Goal: Transaction & Acquisition: Purchase product/service

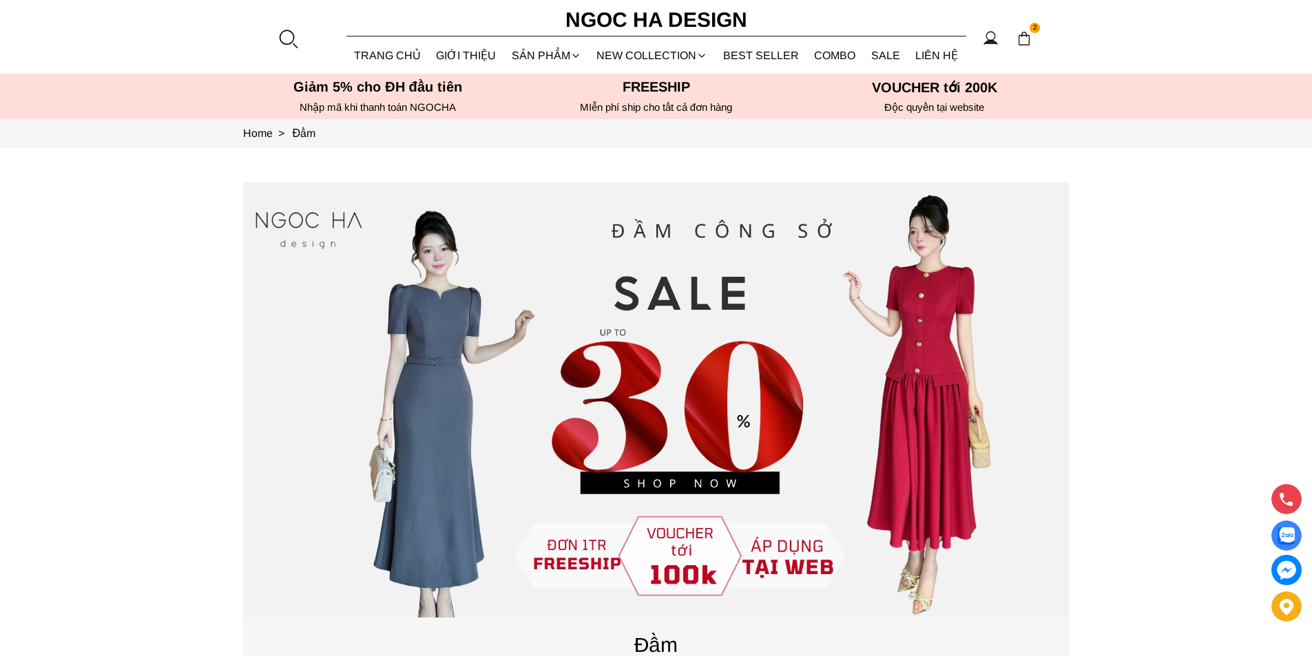
click at [283, 42] on div at bounding box center [287, 38] width 21 height 21
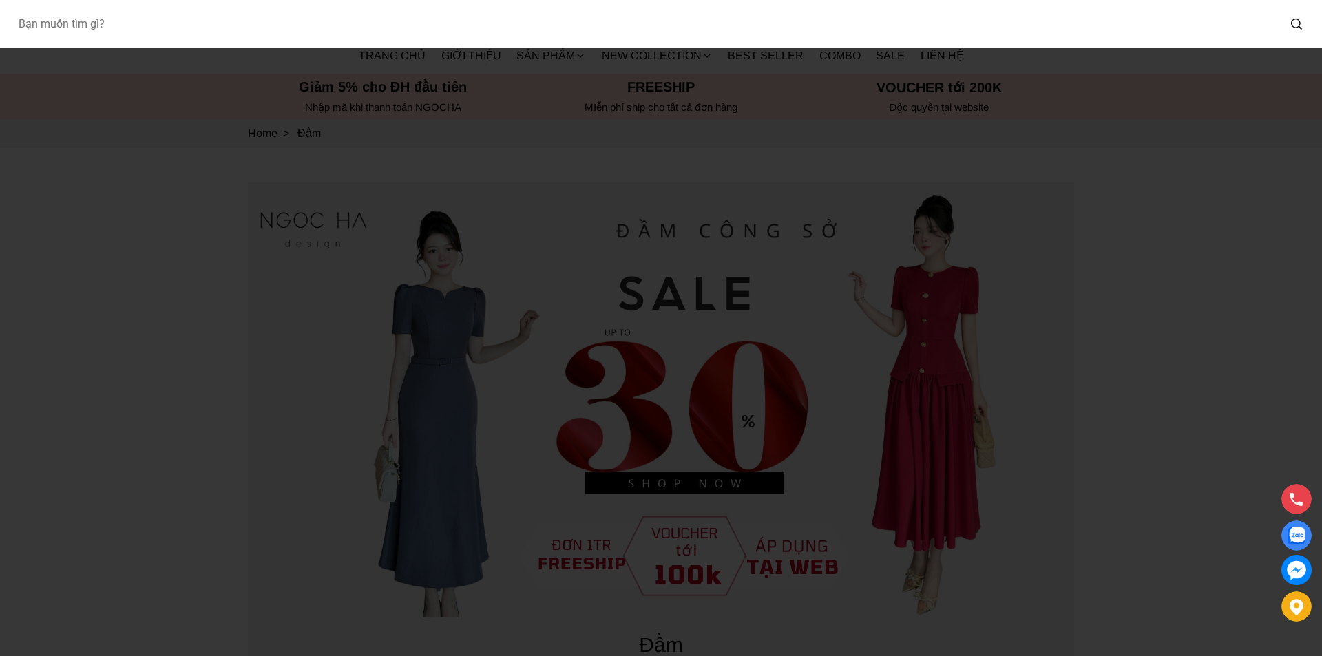
click at [261, 23] on input "Input search Bạn muốn tìm gì?" at bounding box center [642, 24] width 1271 height 32
type input "D952"
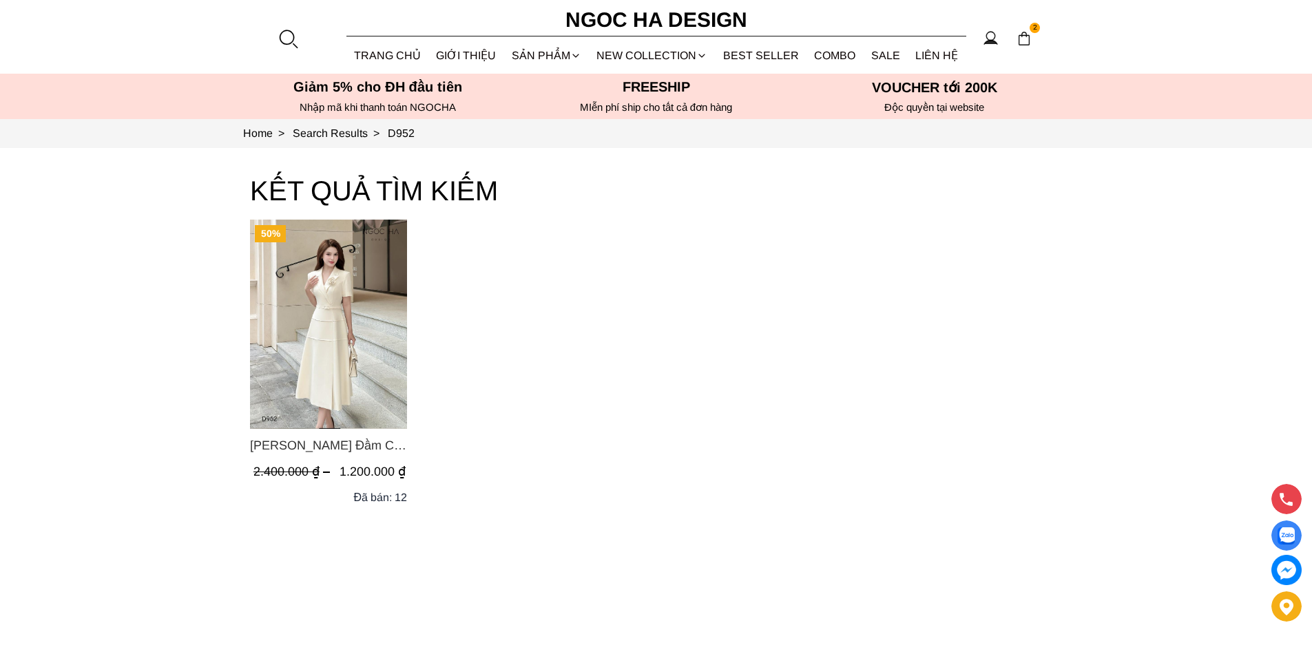
click at [359, 344] on img "Product image - Louisa Dress_ Đầm Cổ Vest Cài Hoa Tùng May Gân Nổi Kèm Đai Màu …" at bounding box center [328, 324] width 157 height 209
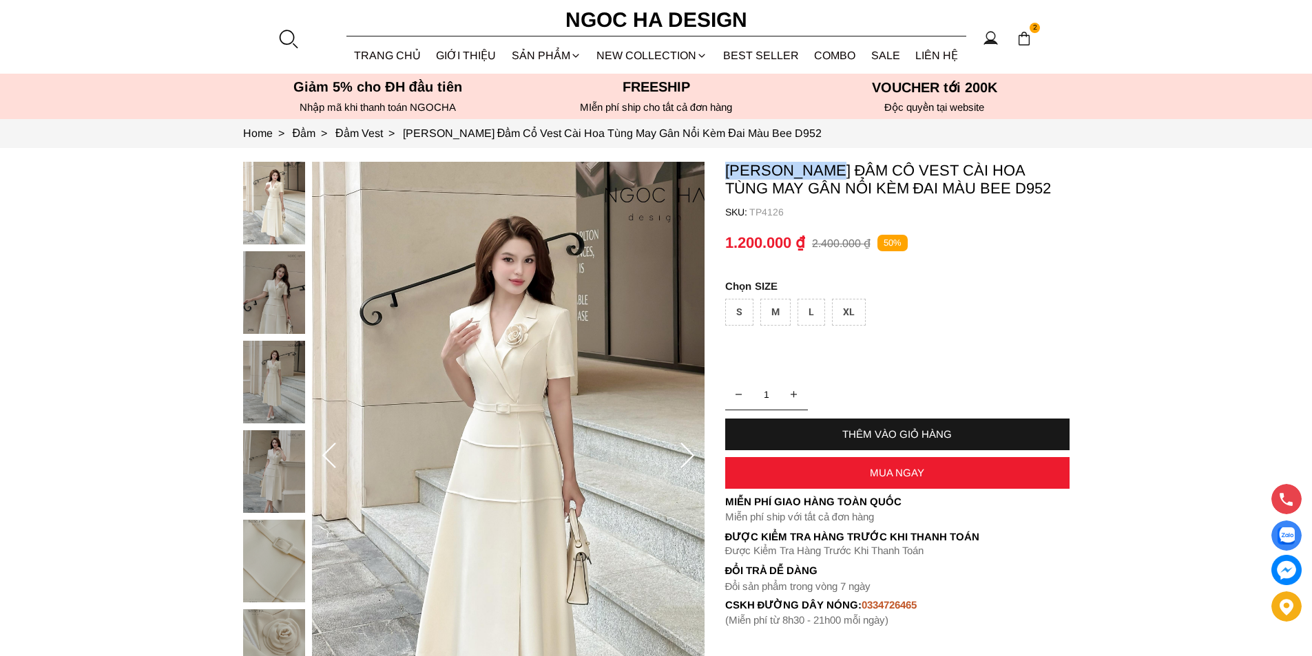
copy p "[PERSON_NAME]"
drag, startPoint x: 722, startPoint y: 168, endPoint x: 834, endPoint y: 165, distance: 112.3
click at [834, 165] on section "[PERSON_NAME] Đầm Cổ Vest Cài Hoa Tùng May Gân Nổi Kèm Đai Màu Bee D952 SKU: TP…" at bounding box center [656, 456] width 1312 height 616
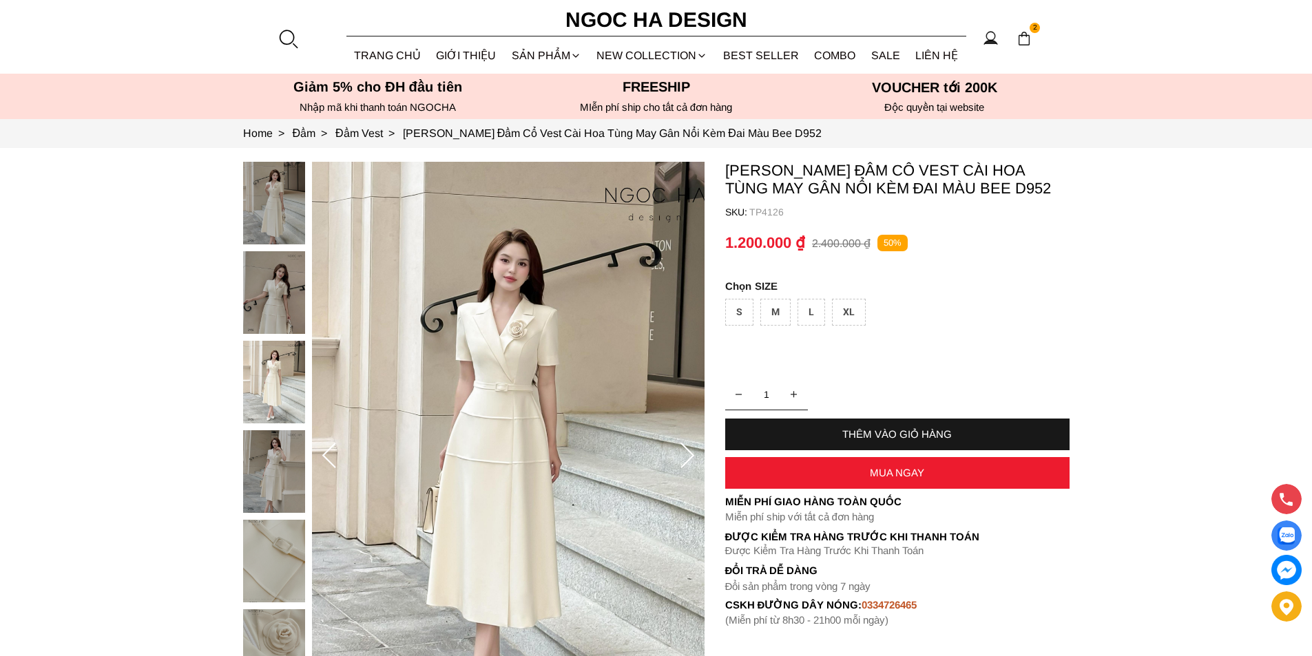
click at [277, 32] on div at bounding box center [287, 38] width 21 height 21
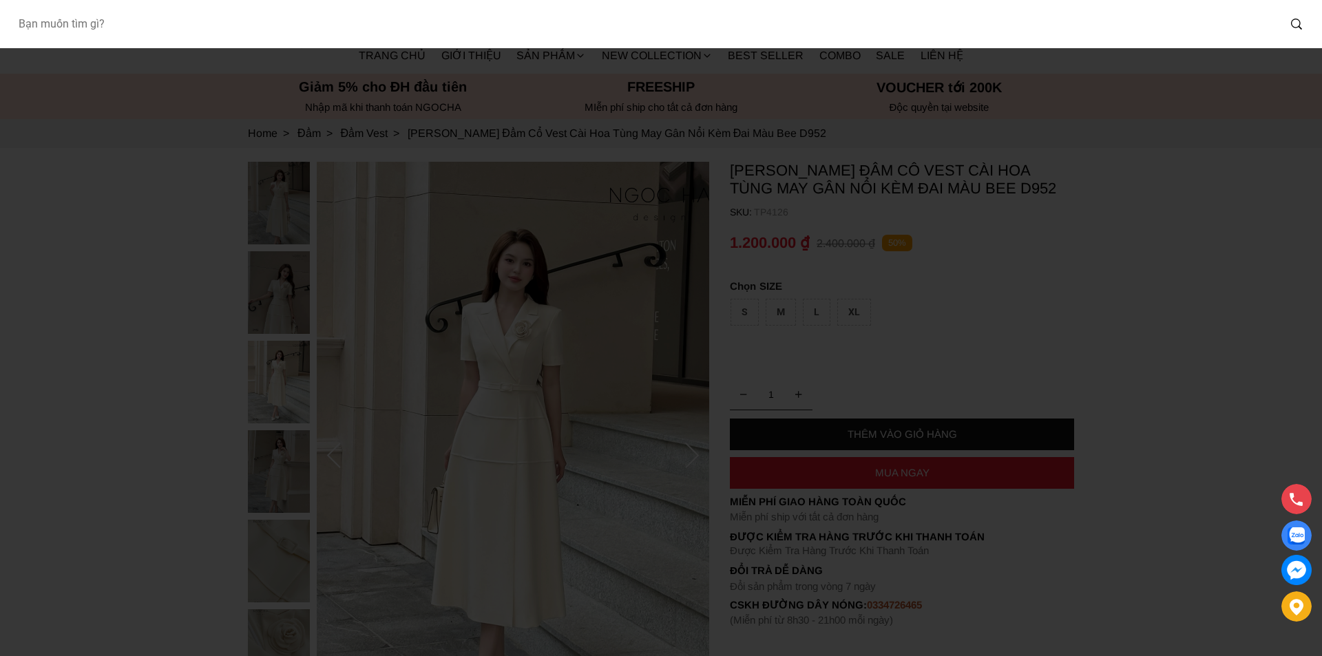
click at [235, 34] on input "Input search Bạn muốn tìm gì?" at bounding box center [642, 24] width 1271 height 32
type input "D727"
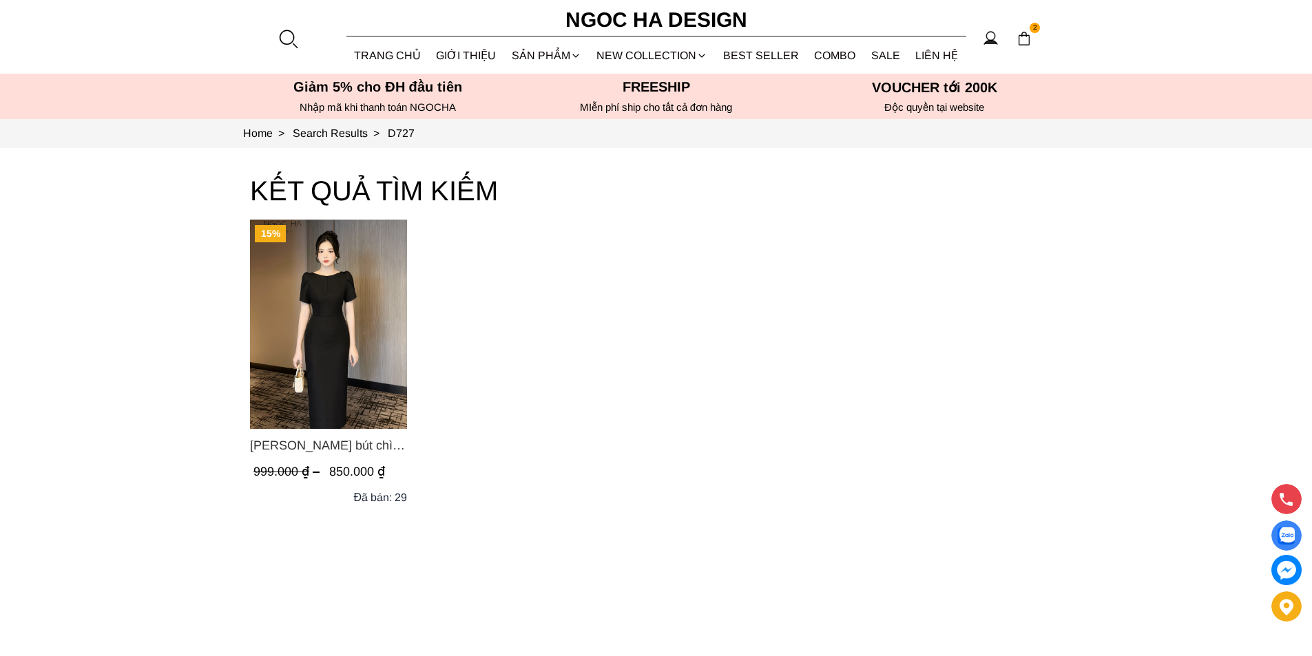
click at [334, 297] on img "Product image - Alice Dress_Đầm bút chì ,tay nụ hồng ,bồng đầu tay màu đen D727" at bounding box center [328, 324] width 157 height 209
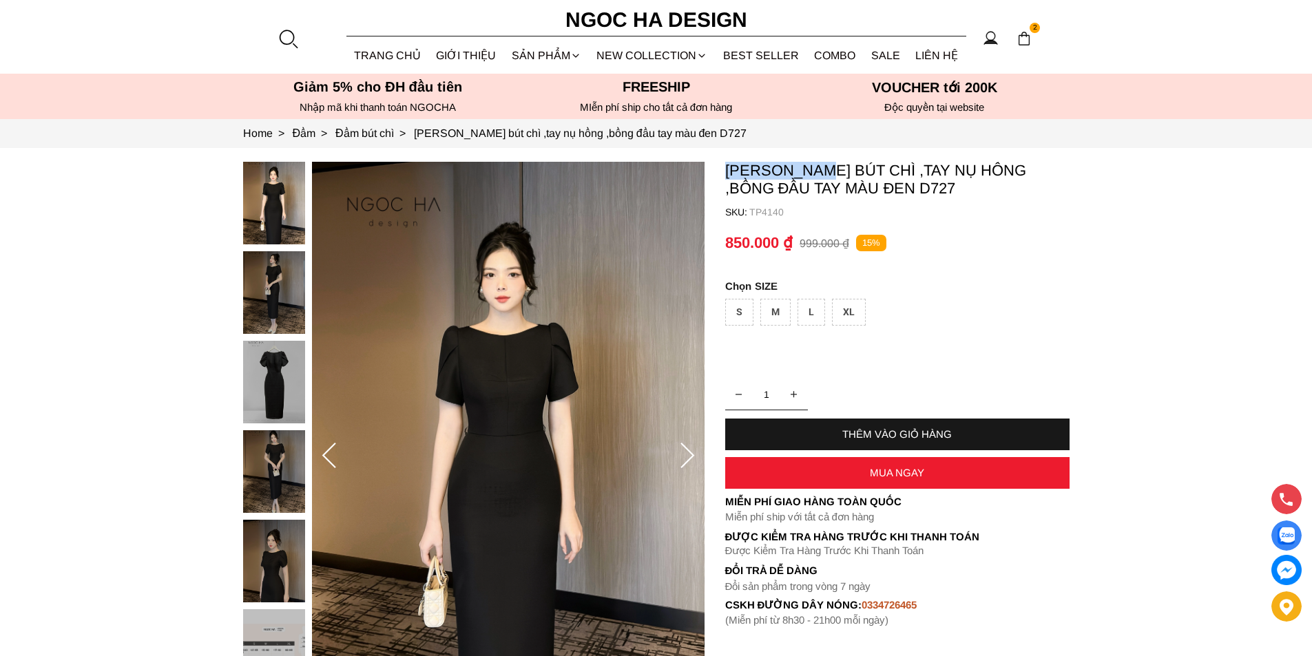
copy p "Alice Dress"
drag, startPoint x: 724, startPoint y: 170, endPoint x: 825, endPoint y: 169, distance: 101.9
click at [825, 169] on section "Alice Dress_Đầm bút chì ,tay nụ hồng ,bồng đầu tay màu đen D727 SKU: TP4140 1 T…" at bounding box center [656, 456] width 1312 height 616
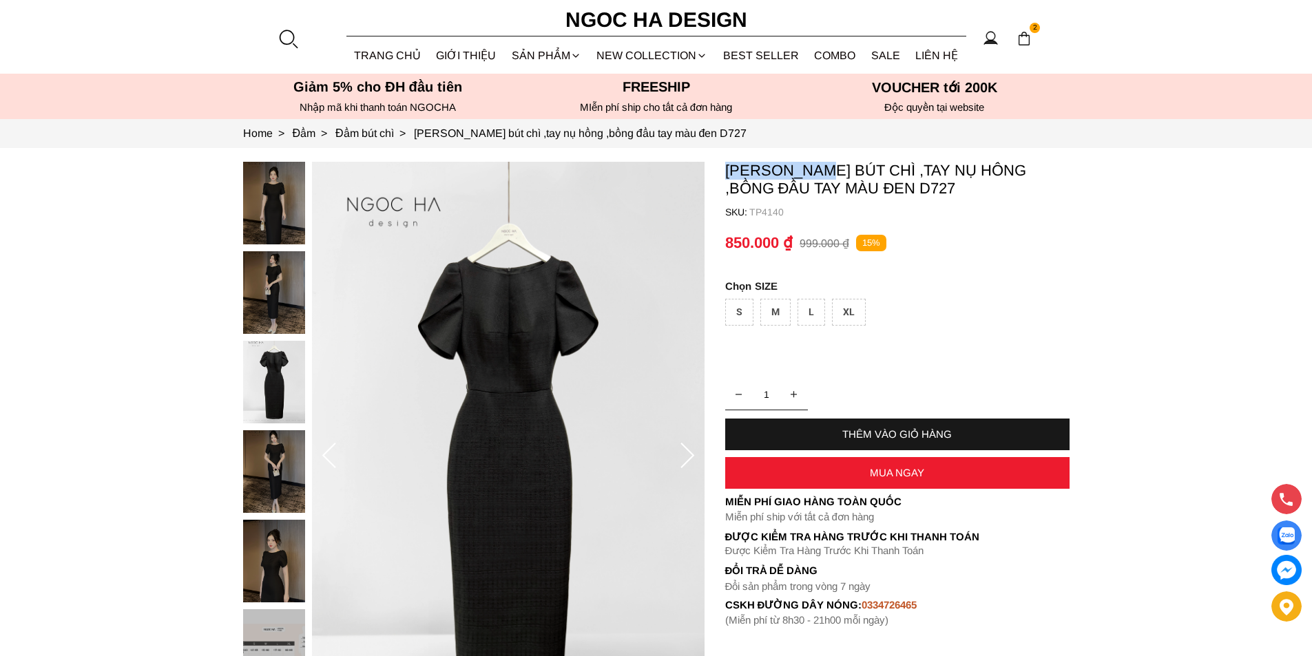
copy p "D727"
drag, startPoint x: 985, startPoint y: 187, endPoint x: 920, endPoint y: 192, distance: 64.9
click at [920, 192] on p "[PERSON_NAME] bút chì ,tay nụ hồng ,bồng đầu tay màu đen D727" at bounding box center [897, 180] width 344 height 36
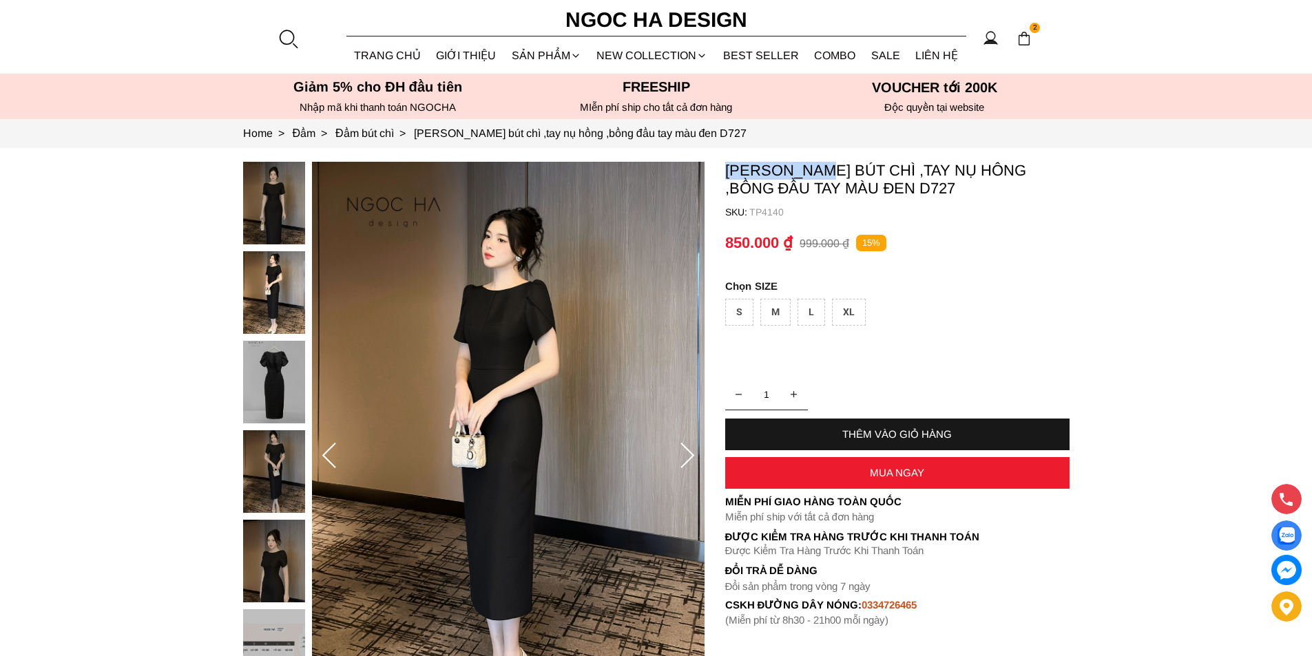
copy p "Alice Dress"
drag, startPoint x: 724, startPoint y: 166, endPoint x: 458, endPoint y: 468, distance: 402.9
click at [827, 178] on p "[PERSON_NAME] bút chì ,tay nụ hồng ,bồng đầu tay màu đen D727" at bounding box center [897, 180] width 344 height 36
